Goal: Task Accomplishment & Management: Manage account settings

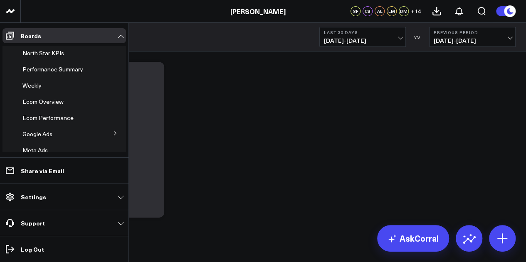
click at [104, 200] on link "Settings" at bounding box center [63, 197] width 123 height 15
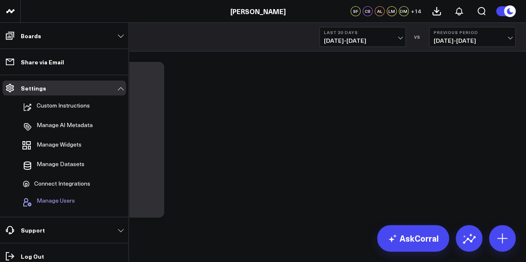
click at [58, 198] on span "Manage Users" at bounding box center [56, 202] width 38 height 10
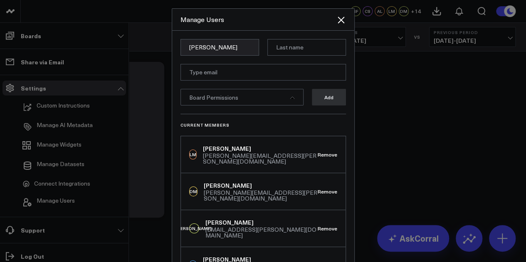
type input "[PERSON_NAME]"
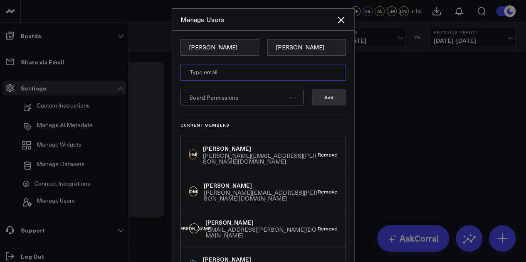
paste input "[PERSON_NAME][EMAIL_ADDRESS][PERSON_NAME][DOMAIN_NAME]"
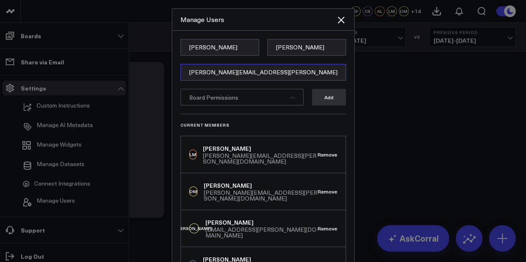
type input "[PERSON_NAME][EMAIL_ADDRESS][PERSON_NAME][DOMAIN_NAME]"
click at [263, 96] on div "Board Permissions" at bounding box center [241, 97] width 123 height 17
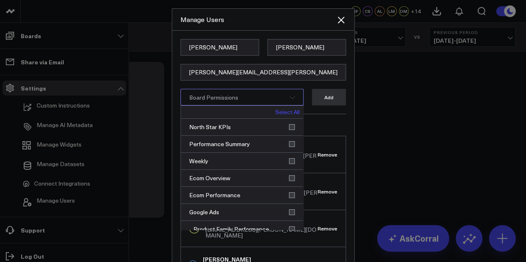
click at [283, 113] on link "Select All" at bounding box center [287, 112] width 25 height 6
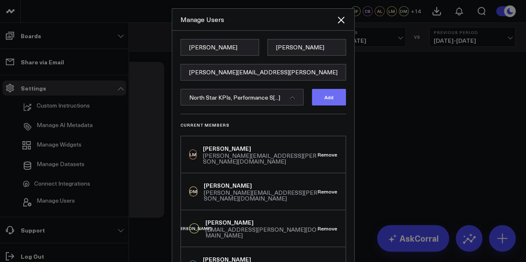
click at [334, 96] on button "Add" at bounding box center [329, 97] width 34 height 17
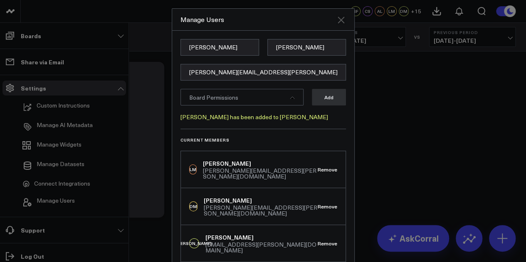
click at [340, 21] on icon "Close" at bounding box center [341, 20] width 10 height 10
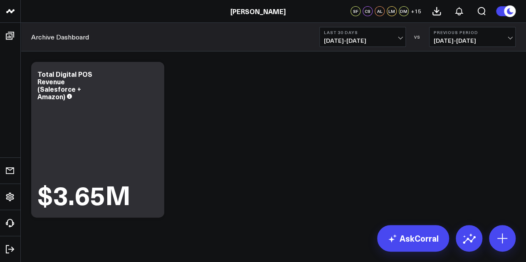
click at [138, 14] on div "[PERSON_NAME]" at bounding box center [257, 11] width 515 height 9
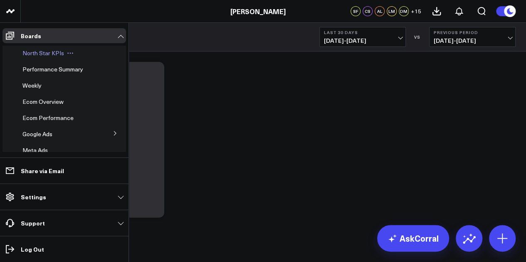
click at [34, 50] on span "North Star KPIs" at bounding box center [43, 53] width 42 height 8
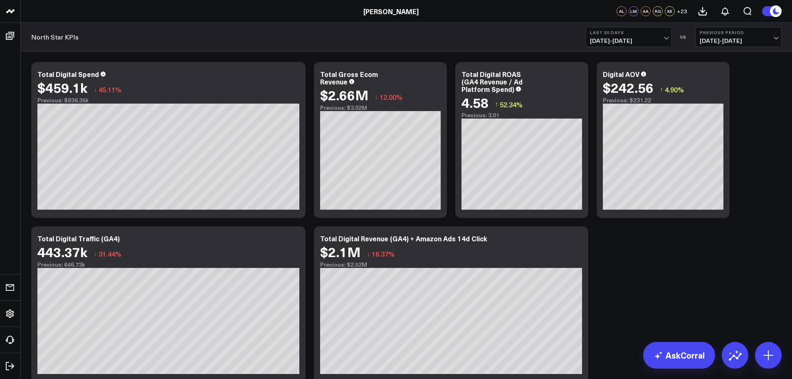
click at [525, 39] on span "[DATE] - [DATE]" at bounding box center [737, 40] width 77 height 7
click at [525, 89] on link "YoY" at bounding box center [738, 87] width 86 height 16
